Goal: Find specific page/section

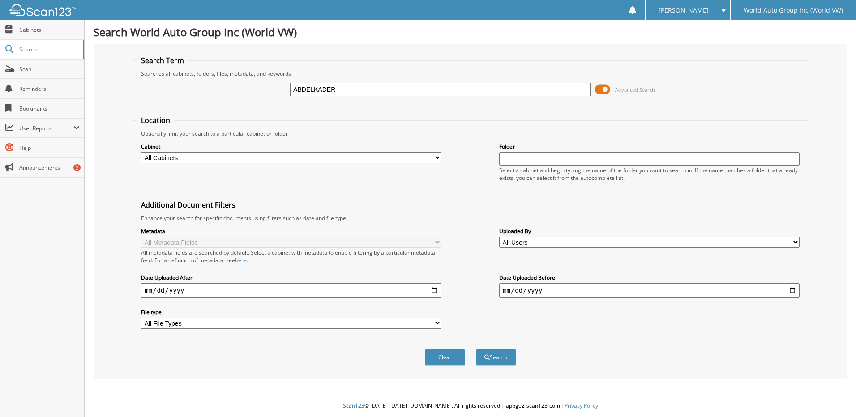
type input "ABDELKADER"
click at [476, 349] on button "Search" at bounding box center [496, 357] width 40 height 17
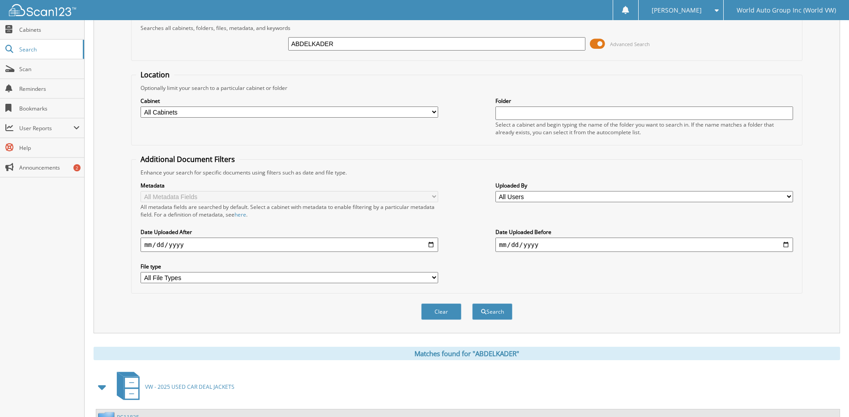
scroll to position [133, 0]
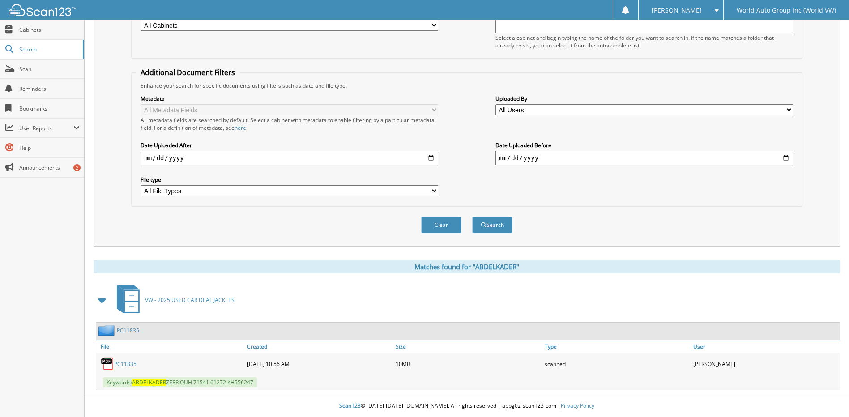
click at [125, 369] on div "PC11835" at bounding box center [170, 364] width 149 height 18
click at [118, 361] on link "PC11835" at bounding box center [125, 364] width 22 height 8
click at [123, 365] on link "PC11835" at bounding box center [125, 364] width 22 height 8
